Goal: Transaction & Acquisition: Purchase product/service

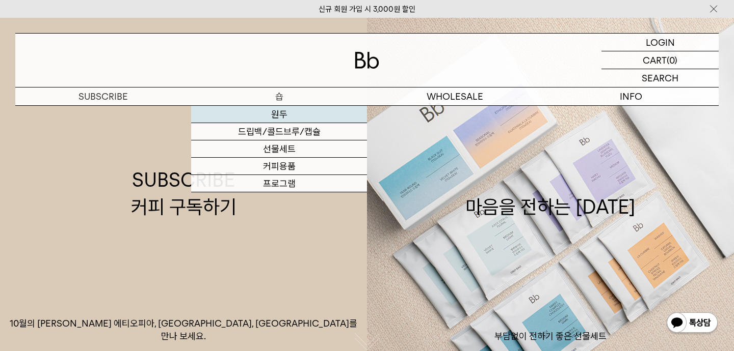
click at [275, 120] on link "원두" at bounding box center [279, 114] width 176 height 17
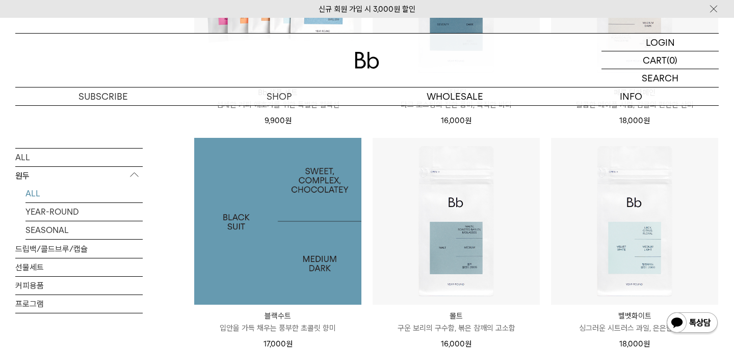
scroll to position [1043, 0]
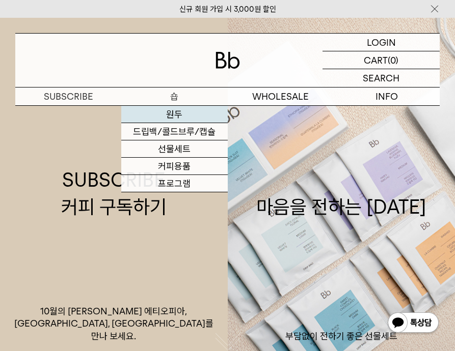
click at [174, 114] on link "원두" at bounding box center [174, 114] width 106 height 17
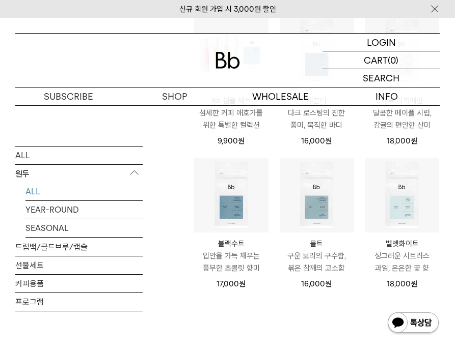
scroll to position [503, 0]
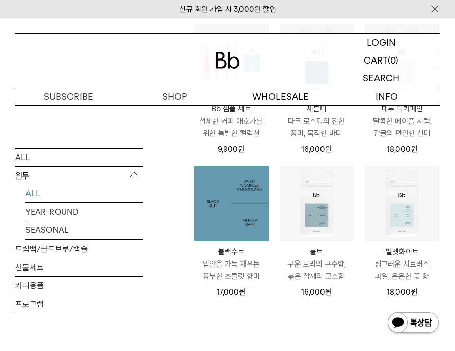
click at [227, 204] on img at bounding box center [231, 204] width 74 height 74
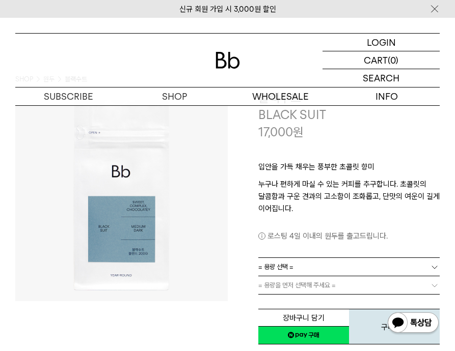
scroll to position [47, 0]
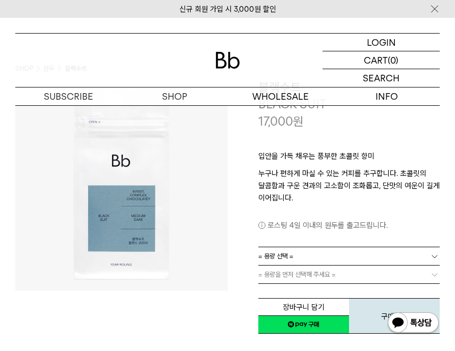
click at [311, 251] on link "= 용량 선택 =" at bounding box center [349, 257] width 182 height 18
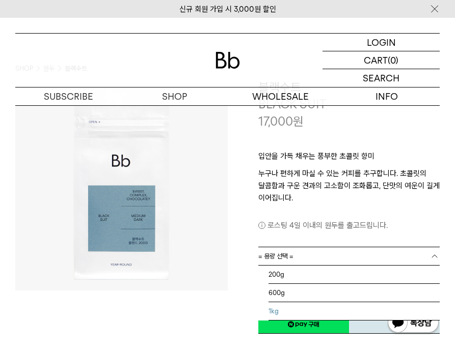
click at [293, 314] on li "1kg" at bounding box center [354, 312] width 172 height 18
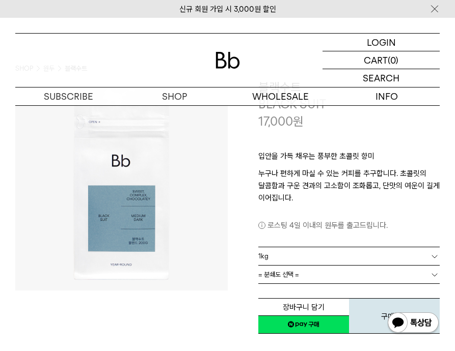
click at [300, 278] on link "= 분쇄도 선택 =" at bounding box center [349, 275] width 182 height 18
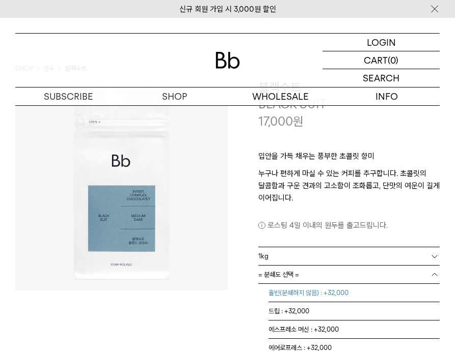
click at [297, 297] on li "홀빈(분쇄하지 않음) : +32,000" at bounding box center [354, 293] width 172 height 18
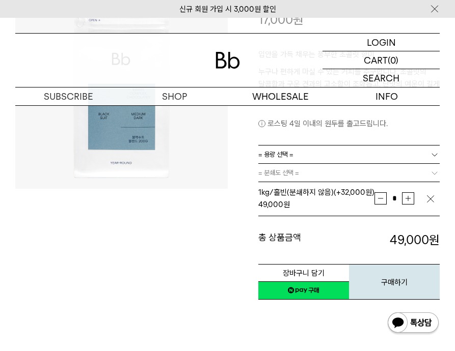
scroll to position [150, 0]
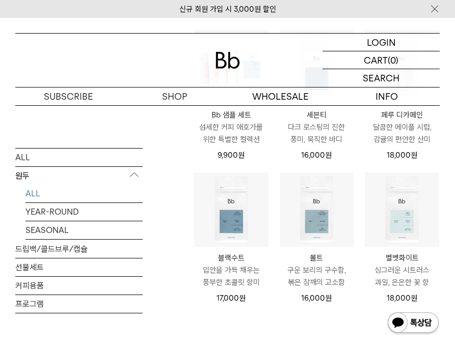
scroll to position [503, 0]
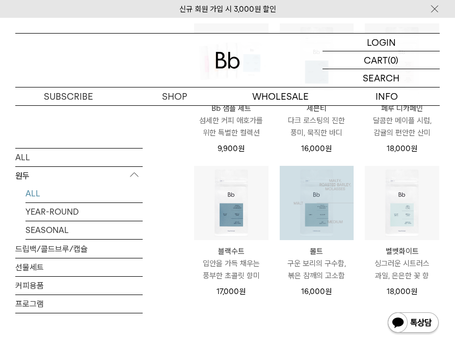
click at [316, 201] on img at bounding box center [317, 203] width 74 height 74
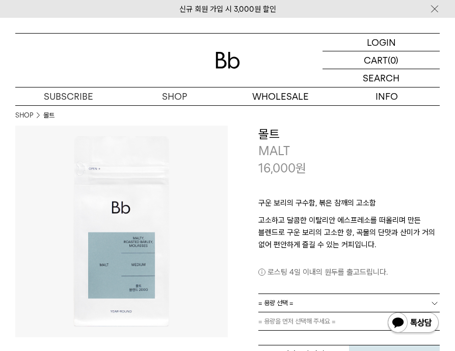
click at [309, 304] on link "= 용량 선택 =" at bounding box center [349, 303] width 182 height 18
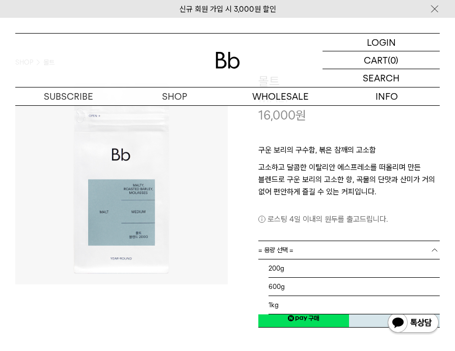
scroll to position [60, 0]
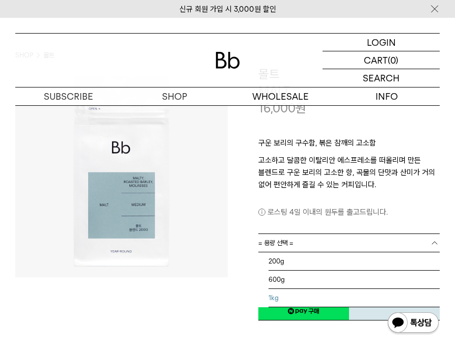
click at [292, 296] on li "1kg" at bounding box center [354, 298] width 172 height 18
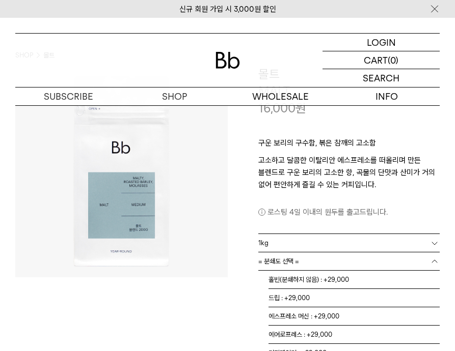
click at [300, 259] on link "= 분쇄도 선택 =" at bounding box center [349, 262] width 182 height 18
click at [299, 283] on li "홀빈(분쇄하지 않음) : +29,000" at bounding box center [354, 280] width 172 height 18
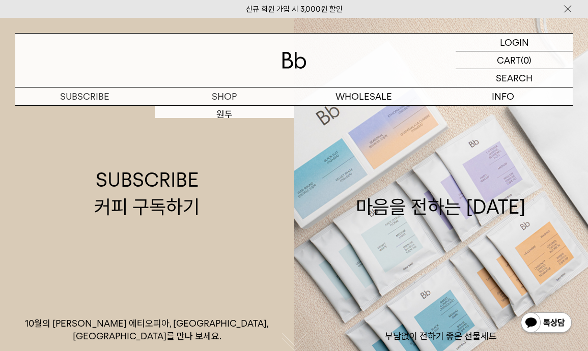
click at [190, 56] on div at bounding box center [294, 60] width 558 height 53
